Goal: Task Accomplishment & Management: Use online tool/utility

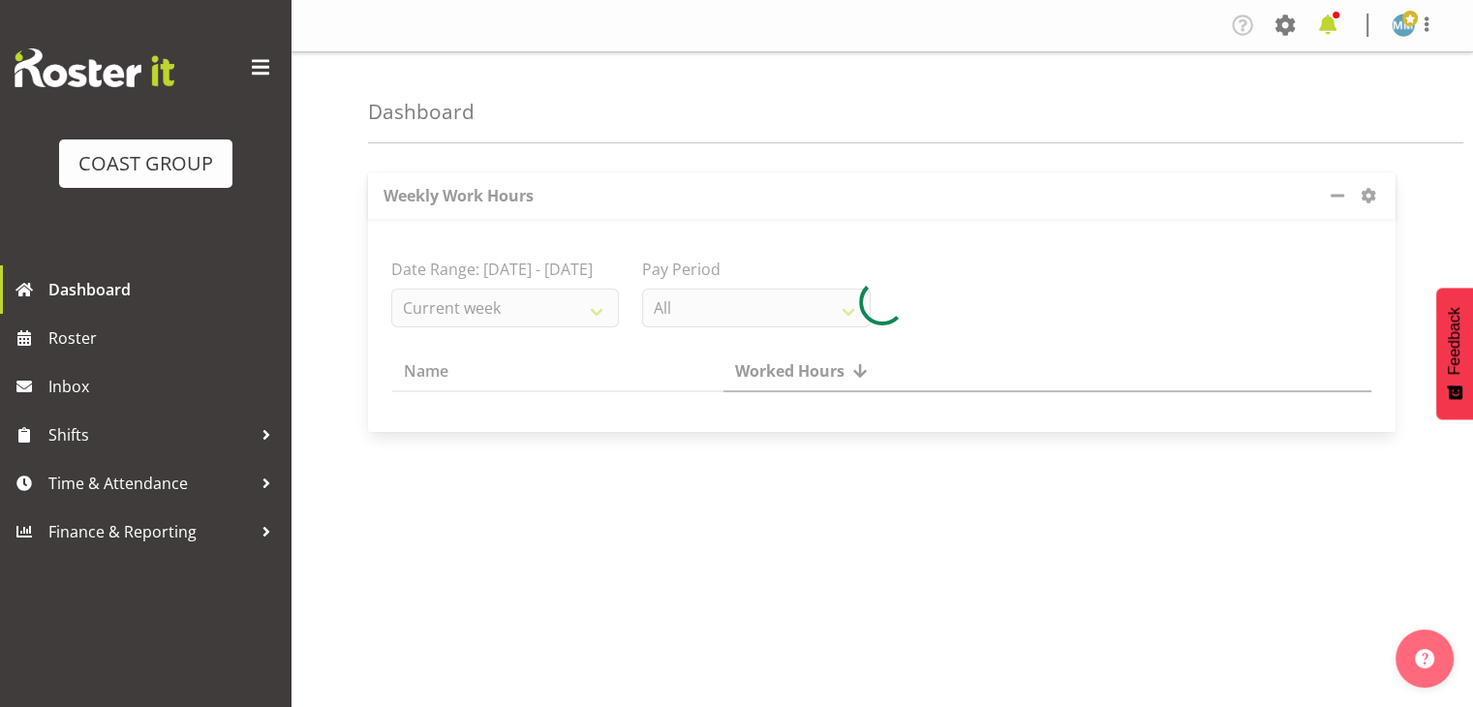
click at [1333, 25] on span at bounding box center [1328, 25] width 31 height 31
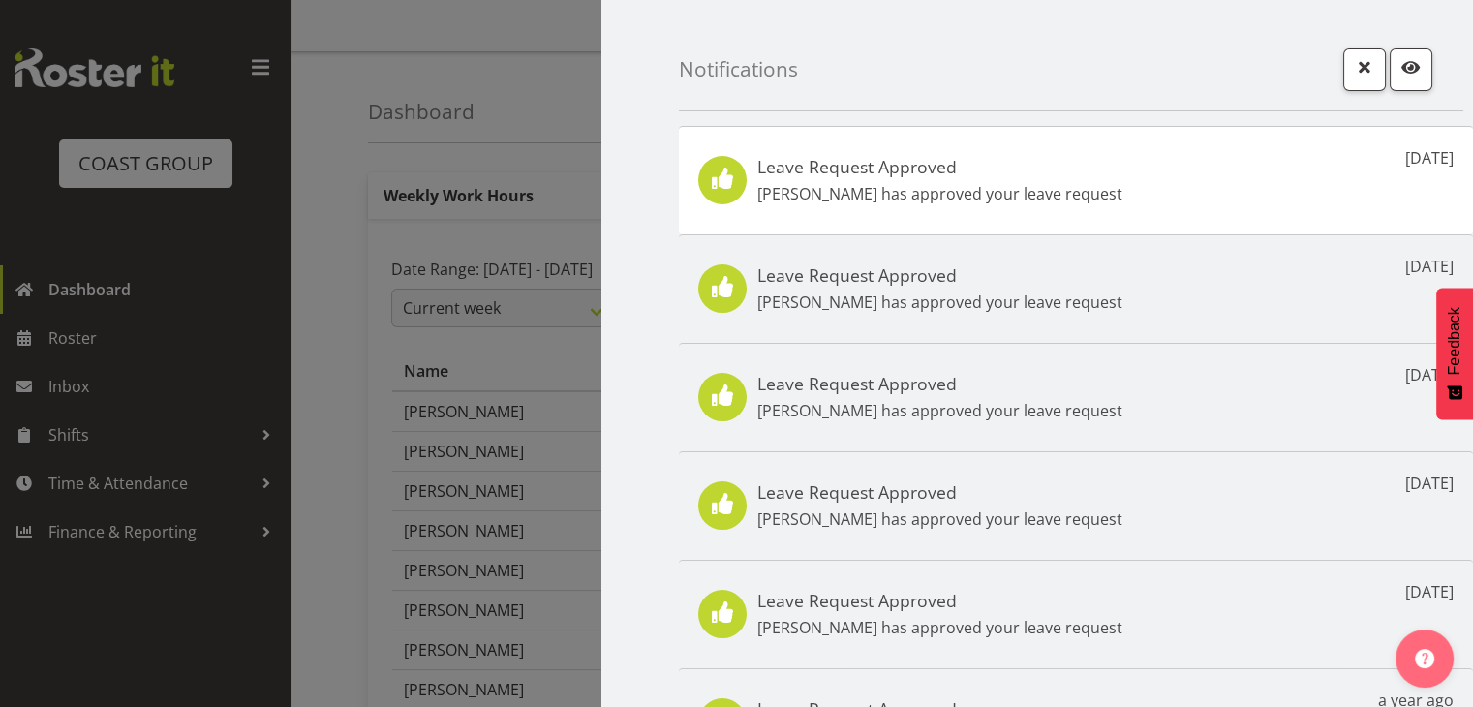
click at [1153, 165] on div "Leave Request Approved [PERSON_NAME] has approved your leave request [DATE]" at bounding box center [1076, 180] width 794 height 108
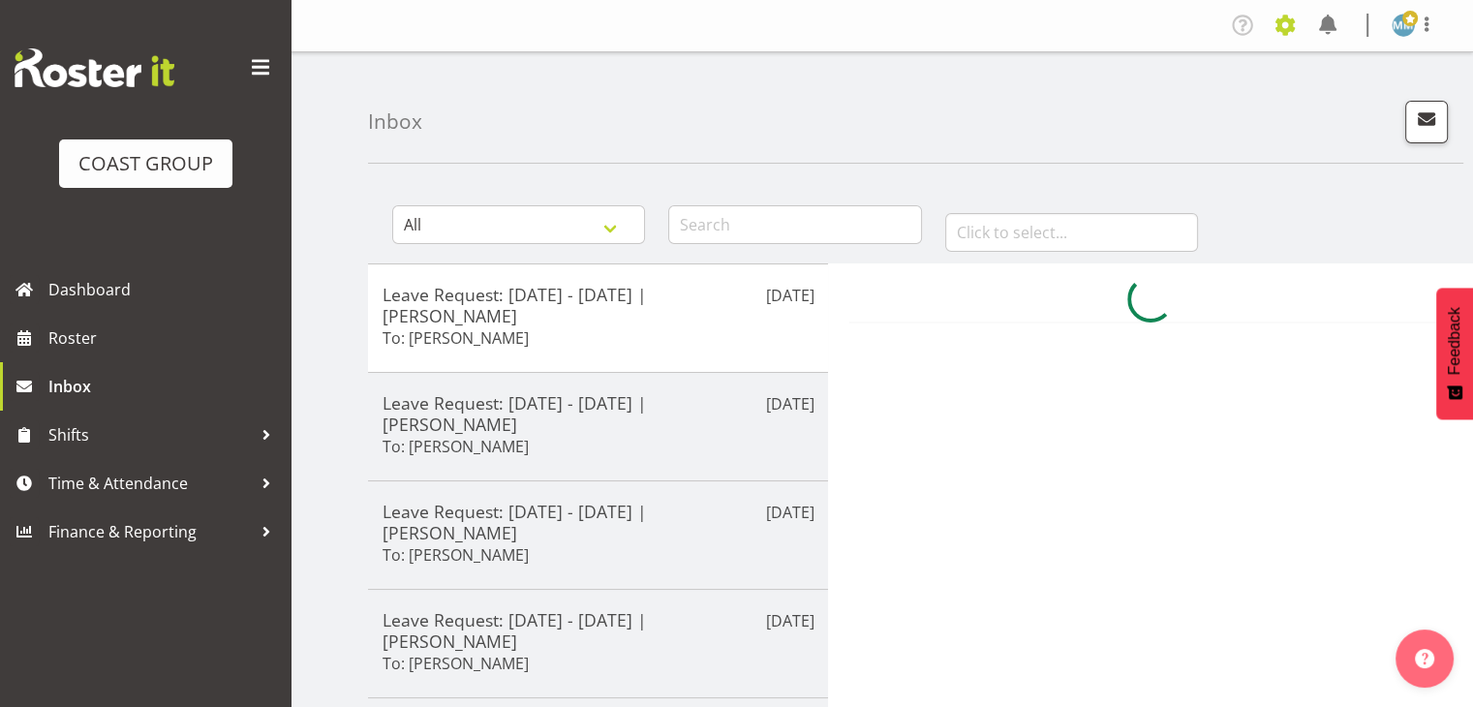
click at [1288, 30] on span at bounding box center [1285, 25] width 31 height 31
click at [1190, 94] on link "Jobs" at bounding box center [1208, 105] width 186 height 35
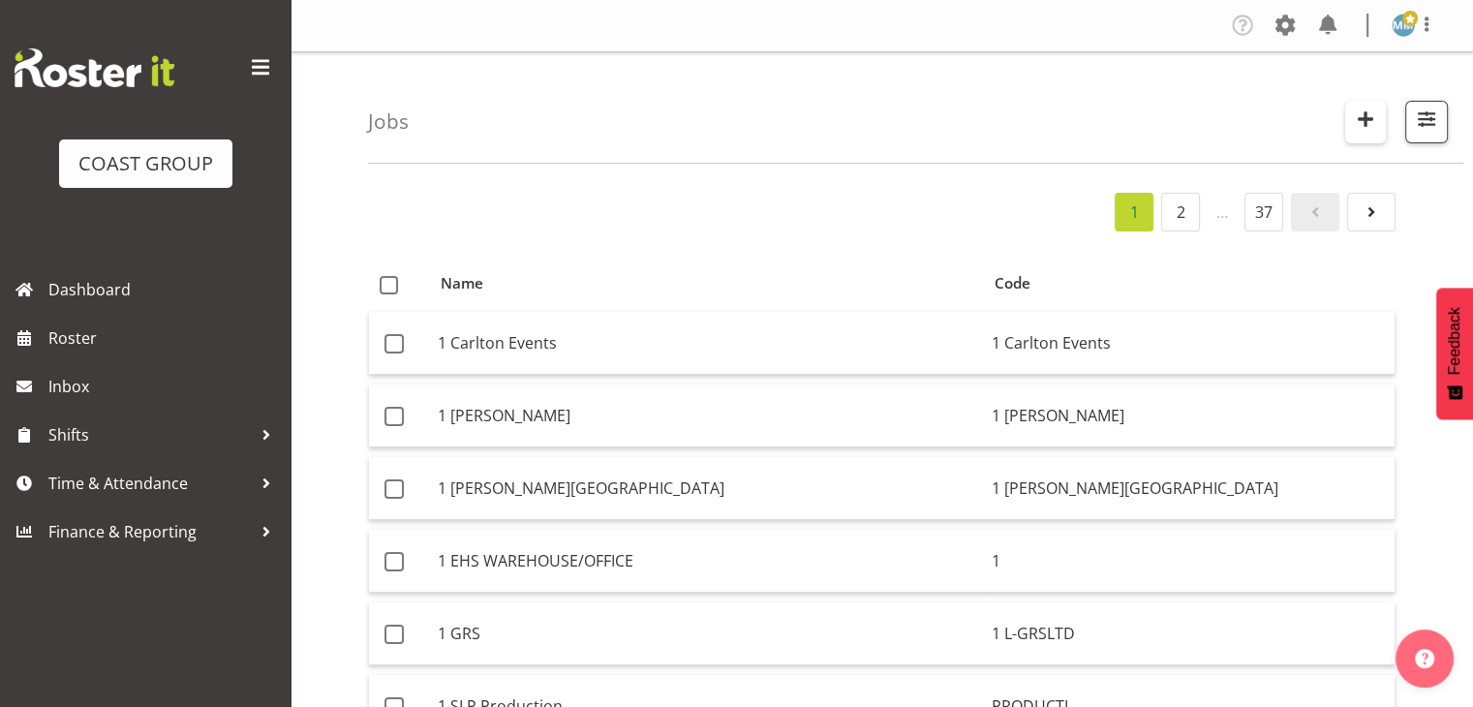
click at [1366, 117] on span "button" at bounding box center [1365, 119] width 25 height 25
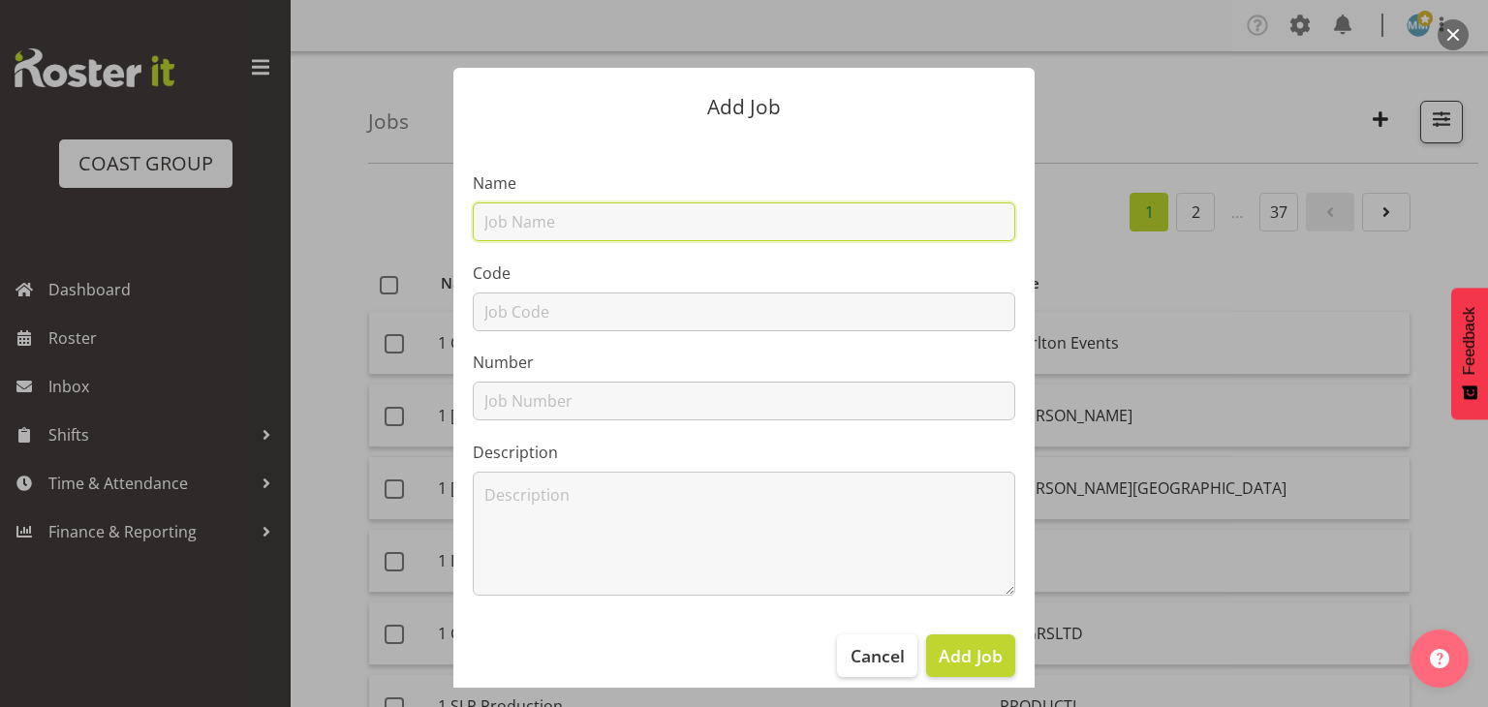
click at [904, 224] on input "text" at bounding box center [744, 221] width 542 height 39
click at [581, 213] on input "text" at bounding box center [744, 221] width 542 height 39
paste input "W253193"
type input "W253193 DW GWRC - Brochure Stands"
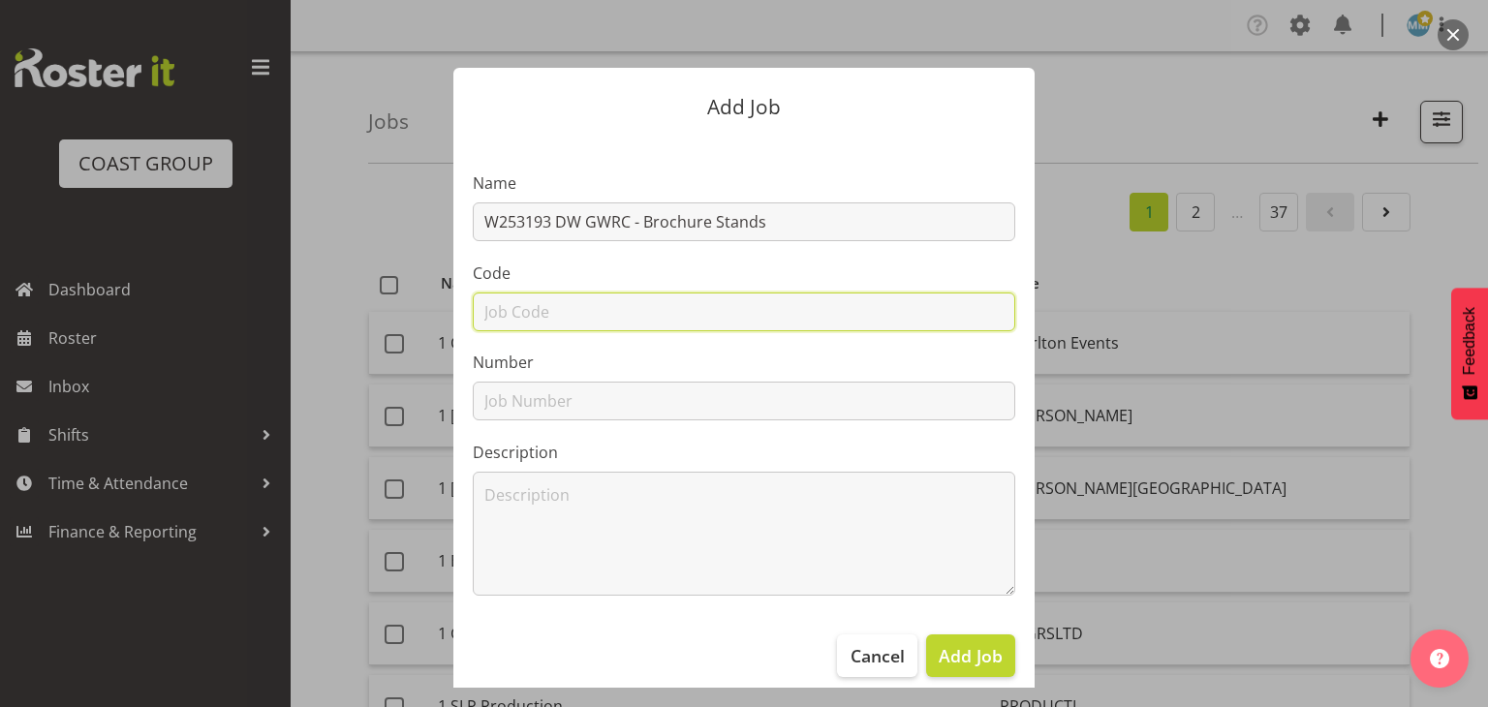
click at [628, 306] on input "text" at bounding box center [744, 312] width 542 height 39
click at [632, 304] on input "text" at bounding box center [744, 312] width 542 height 39
paste input "3193"
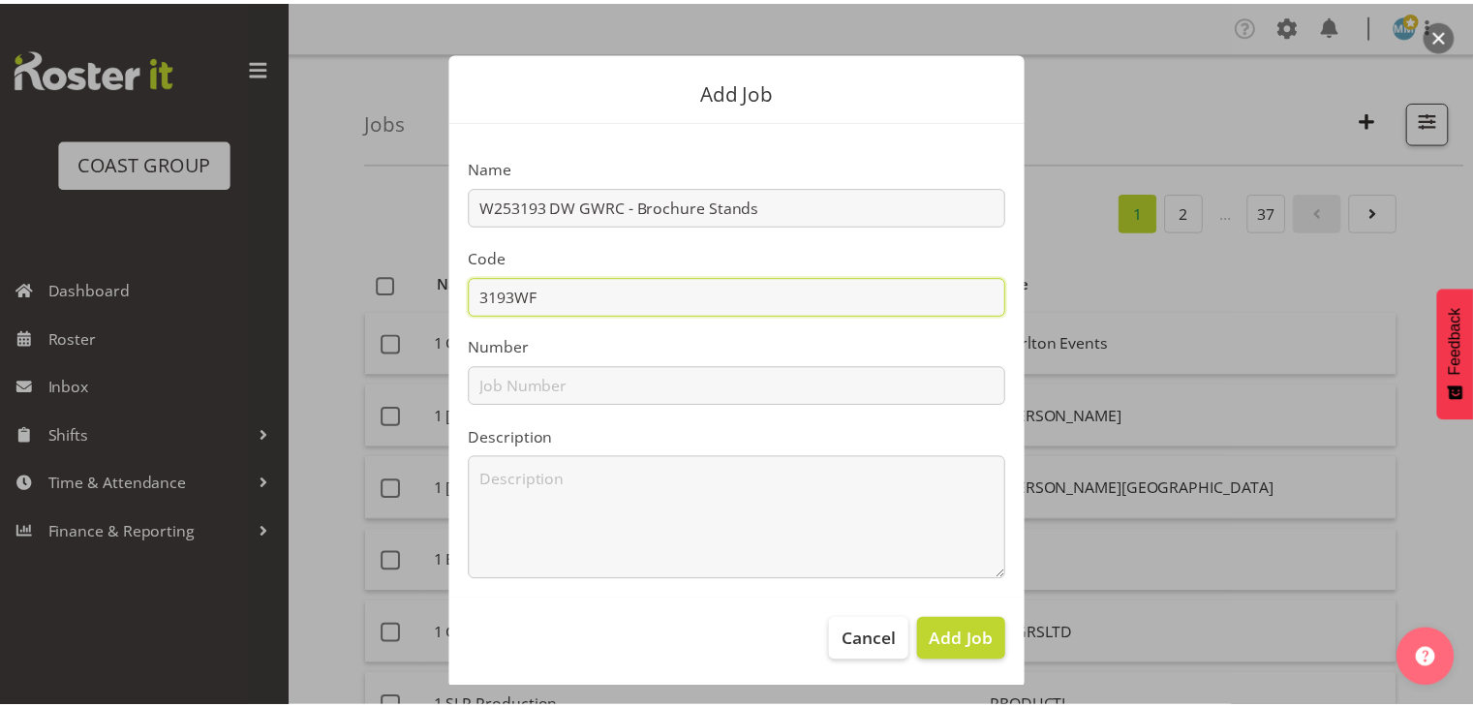
scroll to position [19, 0]
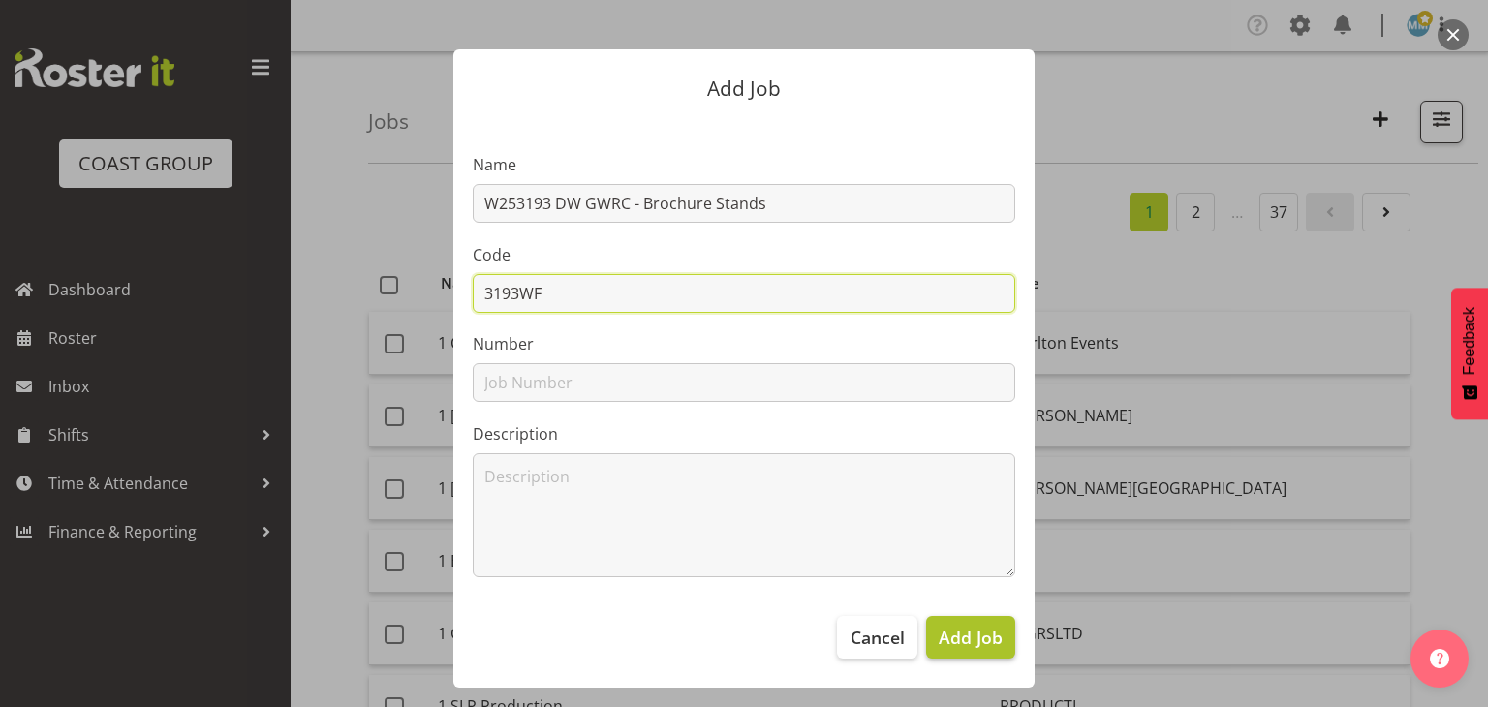
type input "3193WF"
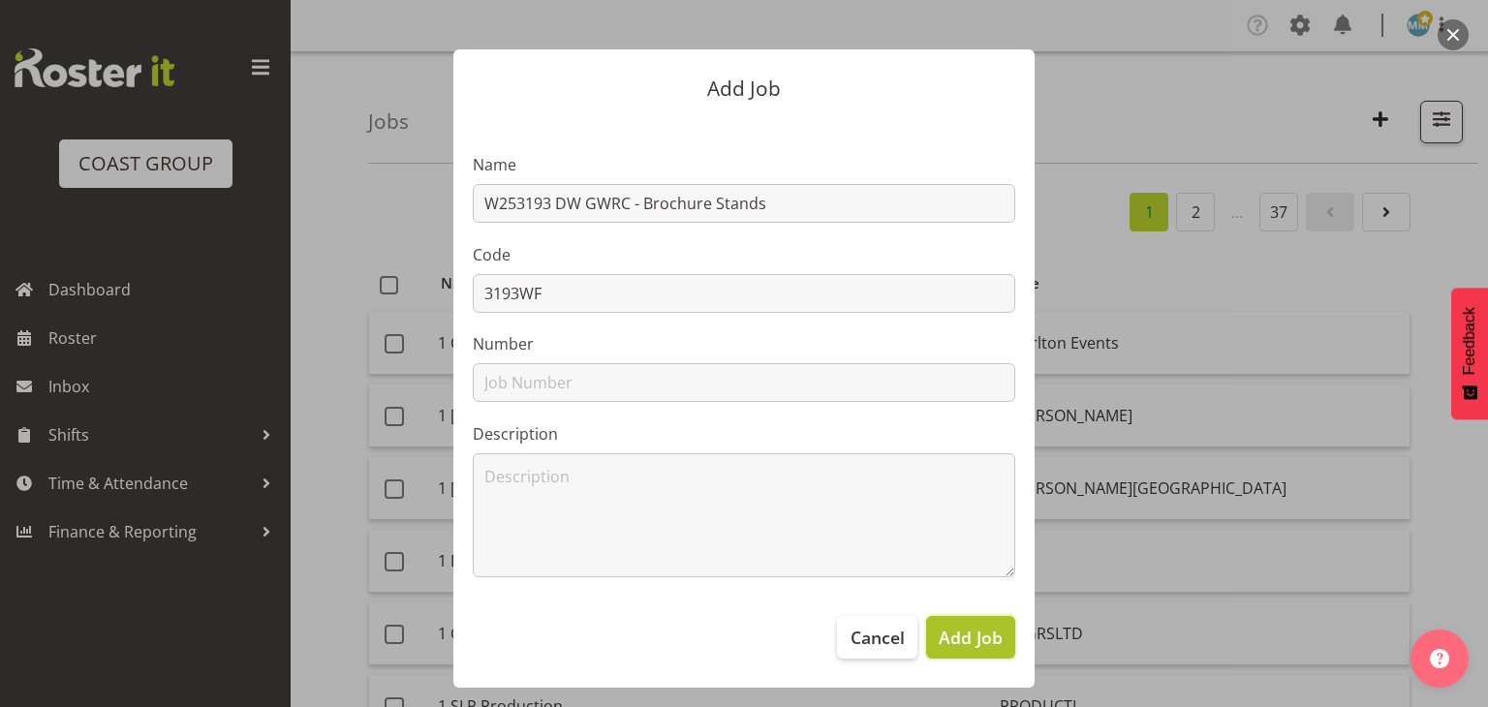
click at [973, 645] on span "Add Job" at bounding box center [971, 637] width 64 height 25
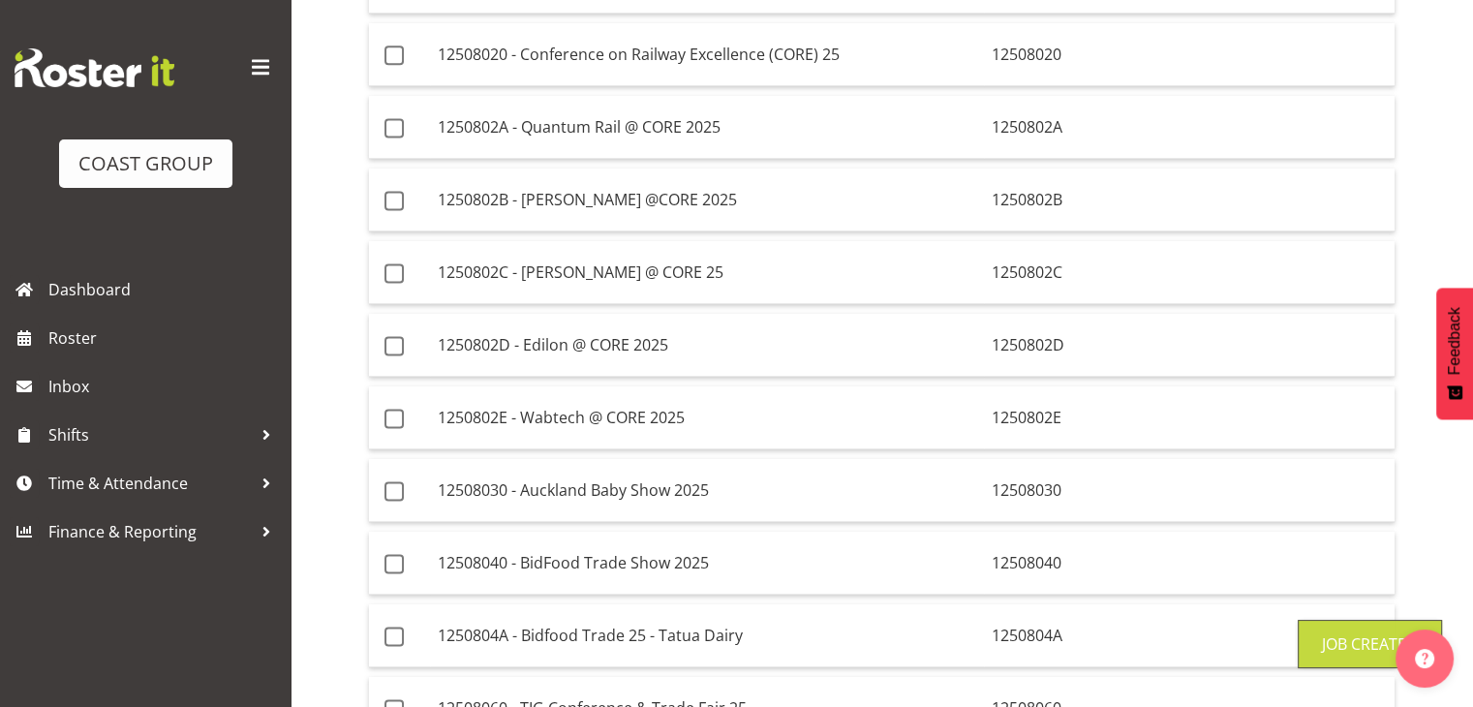
scroll to position [3298, 0]
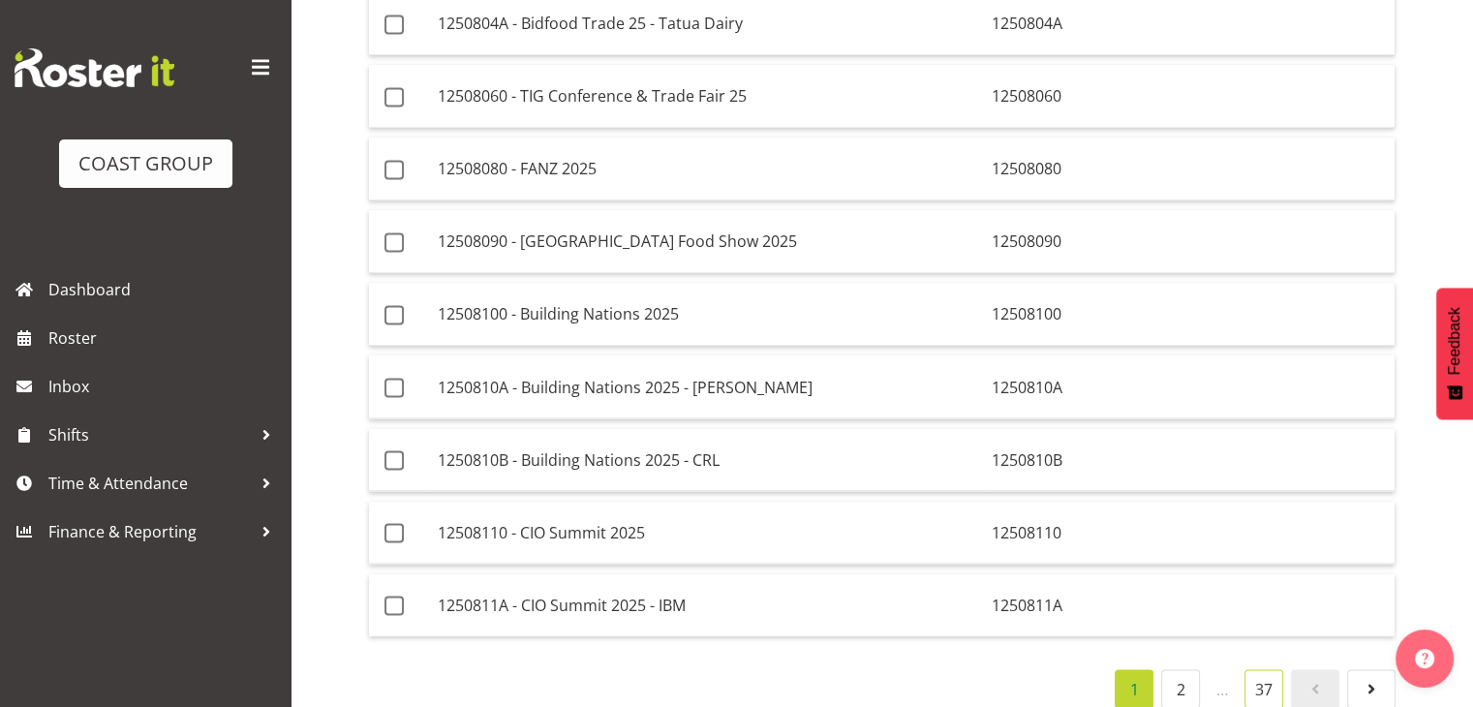
click at [1266, 669] on link "37" at bounding box center [1264, 688] width 39 height 39
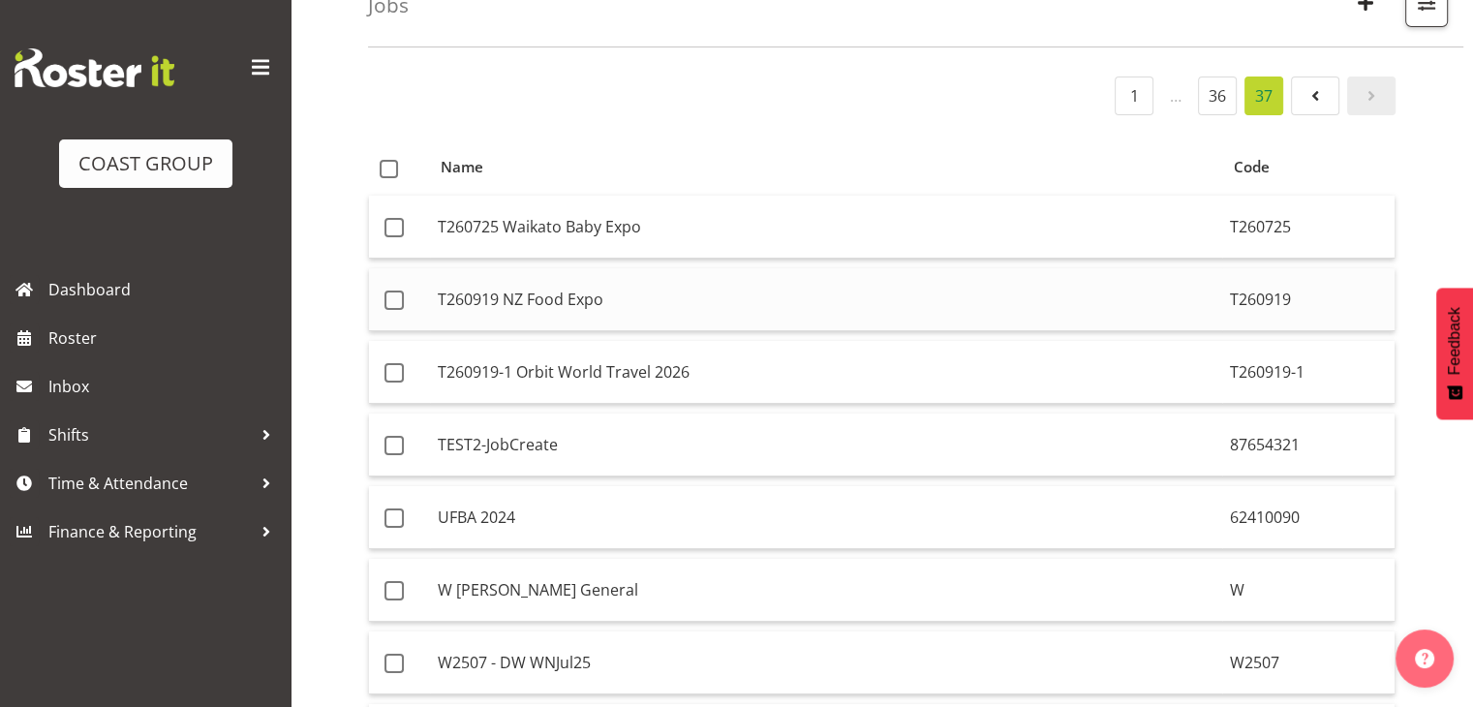
scroll to position [0, 0]
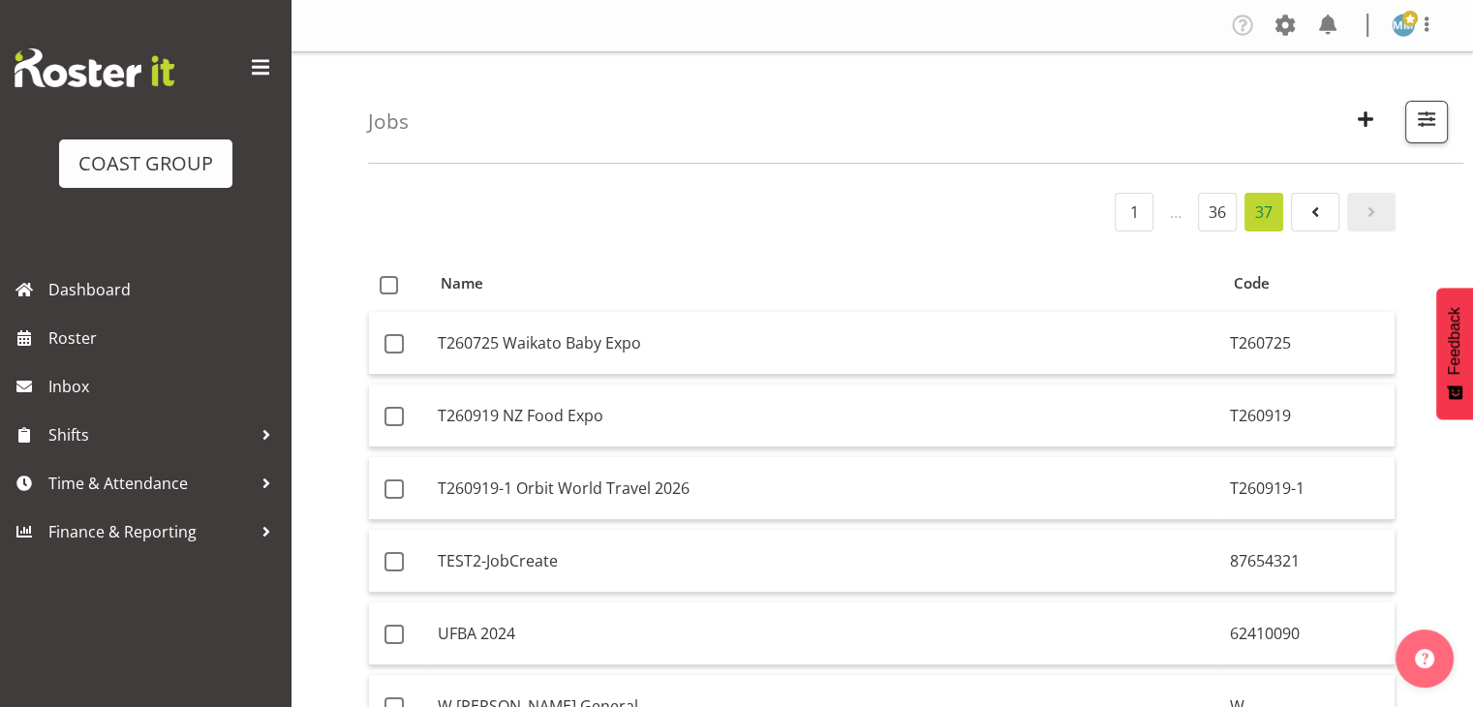
drag, startPoint x: 1422, startPoint y: 13, endPoint x: 1403, endPoint y: 51, distance: 43.3
click at [1422, 13] on span at bounding box center [1426, 24] width 23 height 23
drag, startPoint x: 1320, startPoint y: 106, endPoint x: 1006, endPoint y: 22, distance: 325.7
click at [1317, 106] on link "Log Out" at bounding box center [1346, 101] width 186 height 35
